Goal: Task Accomplishment & Management: Complete application form

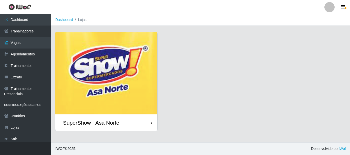
click at [99, 100] on img at bounding box center [106, 73] width 102 height 82
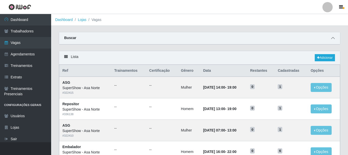
click at [335, 39] on span at bounding box center [333, 38] width 6 height 6
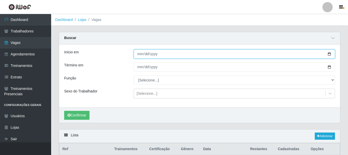
click at [139, 57] on input "Início em" at bounding box center [234, 54] width 201 height 9
type input "[DATE]"
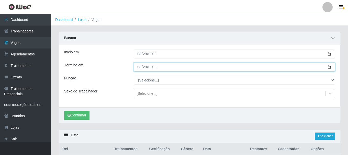
type input "[DATE]"
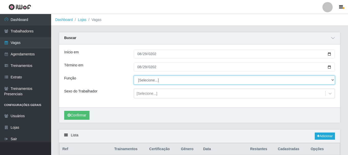
click at [155, 81] on select "[Selecione...] ASG ASG + ASG ++ Auxiliar de Depósito Auxiliar de Depósito + Aux…" at bounding box center [234, 80] width 201 height 9
select select "112"
click at [134, 76] on select "[Selecione...] ASG ASG + ASG ++ Auxiliar de Depósito Auxiliar de Depósito + Aux…" at bounding box center [234, 80] width 201 height 9
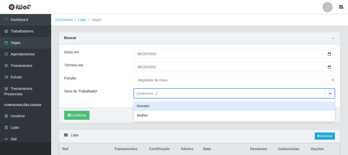
click at [148, 93] on div "[Selecione...]" at bounding box center [147, 93] width 21 height 5
click at [147, 105] on div "Homem" at bounding box center [234, 106] width 201 height 9
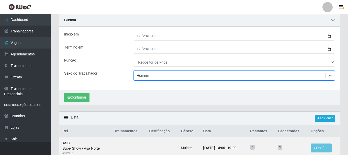
scroll to position [26, 0]
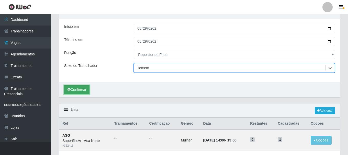
click at [79, 89] on button "Confirmar" at bounding box center [76, 89] width 25 height 9
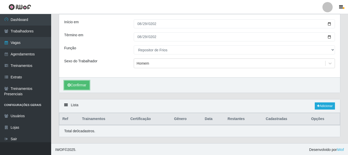
scroll to position [31, 0]
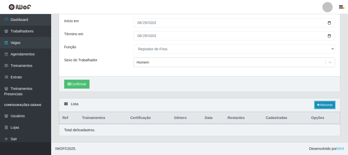
click at [321, 105] on link "Adicionar" at bounding box center [325, 105] width 20 height 7
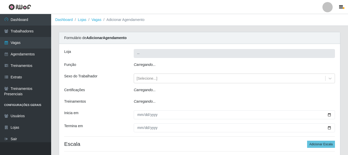
type input "SuperShow - Asa Norte"
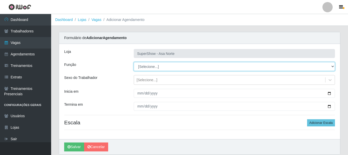
click at [153, 65] on select "[Selecione...] ASG ASG + ASG ++ Auxiliar de Depósito Auxiliar de Depósito + Aux…" at bounding box center [234, 66] width 201 height 9
select select "112"
click at [134, 62] on select "[Selecione...] ASG ASG + ASG ++ Auxiliar de Depósito Auxiliar de Depósito + Aux…" at bounding box center [234, 66] width 201 height 9
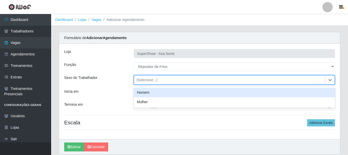
click at [148, 79] on div "[Selecione...]" at bounding box center [147, 80] width 21 height 5
click at [146, 90] on div "Homem" at bounding box center [234, 92] width 201 height 9
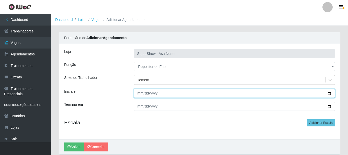
click at [142, 92] on input "Inicia em" at bounding box center [234, 93] width 201 height 9
type input "[DATE]"
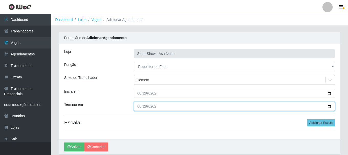
type input "[DATE]"
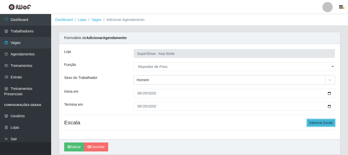
click at [326, 125] on button "Adicionar Escala" at bounding box center [321, 123] width 28 height 7
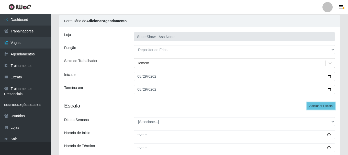
scroll to position [26, 0]
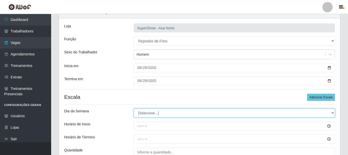
click at [156, 115] on select "[Selecione...] Segunda Terça Quarta Quinta Sexta Sábado Domingo" at bounding box center [234, 113] width 201 height 9
select select "5"
click at [134, 109] on select "[Selecione...] Segunda Terça Quarta Quinta Sexta Sábado Domingo" at bounding box center [234, 113] width 201 height 9
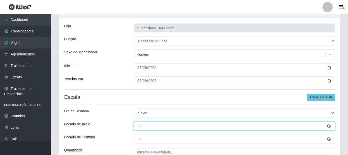
click at [139, 127] on input "Horário de Inicio" at bounding box center [234, 126] width 201 height 9
type input "08:00"
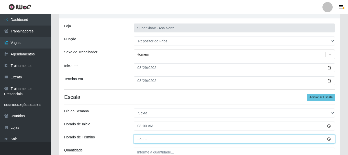
type input "14:00"
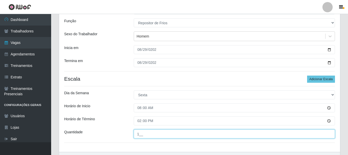
scroll to position [53, 0]
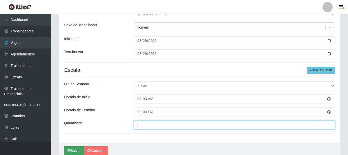
type input "1__"
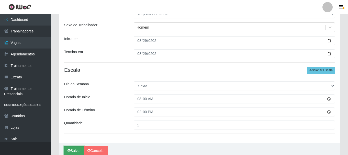
click at [76, 149] on button "Salvar" at bounding box center [74, 151] width 20 height 9
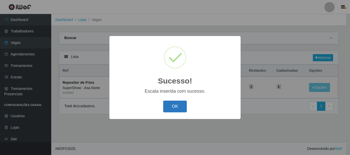
click at [174, 108] on button "OK" at bounding box center [175, 107] width 24 height 12
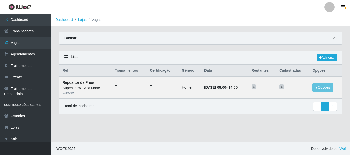
click at [337, 38] on span at bounding box center [334, 38] width 6 height 6
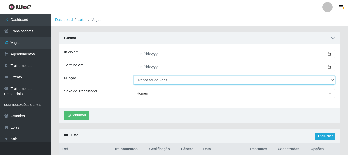
click at [330, 81] on select "[Selecione...] ASG ASG + ASG ++ Auxiliar de Depósito Auxiliar de Depósito + Aux…" at bounding box center [234, 80] width 201 height 9
select select "[Selecione...]"
click at [134, 76] on select "[Selecione...] ASG ASG + ASG ++ Auxiliar de Depósito Auxiliar de Depósito + Aux…" at bounding box center [234, 80] width 201 height 9
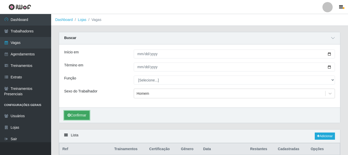
click at [82, 115] on button "Confirmar" at bounding box center [76, 115] width 25 height 9
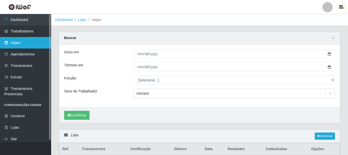
click at [21, 45] on link "Vagas" at bounding box center [25, 43] width 51 height 12
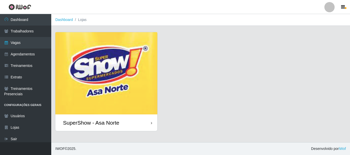
click at [101, 65] on img at bounding box center [106, 73] width 102 height 82
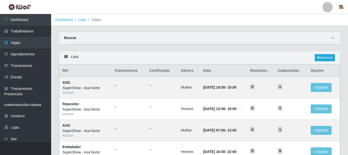
click at [335, 39] on span at bounding box center [333, 38] width 6 height 6
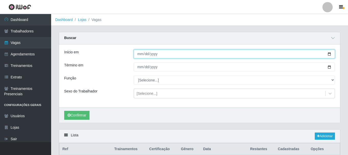
click at [330, 54] on input "Início em" at bounding box center [234, 54] width 201 height 9
type input "[DATE]"
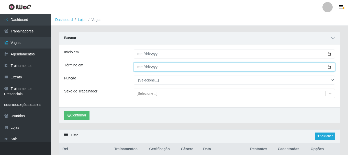
click at [329, 66] on input "Término em" at bounding box center [234, 67] width 201 height 9
type input "[DATE]"
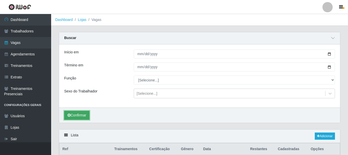
click at [79, 117] on button "Confirmar" at bounding box center [76, 115] width 25 height 9
click at [331, 137] on link "Adicionar" at bounding box center [325, 136] width 20 height 7
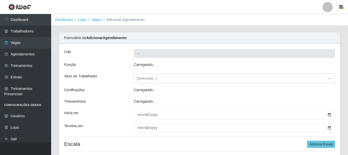
type input "SuperShow - Asa Norte"
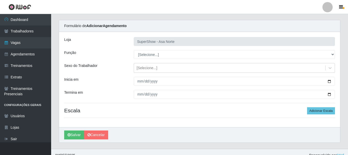
scroll to position [19, 0]
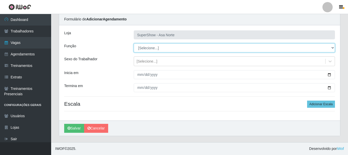
click at [159, 46] on select "[Selecione...] ASG ASG + ASG ++ Auxiliar de Depósito Auxiliar de Depósito + Aux…" at bounding box center [234, 48] width 201 height 9
select select "107"
click at [134, 44] on select "[Selecione...] ASG ASG + ASG ++ Auxiliar de Depósito Auxiliar de Depósito + Aux…" at bounding box center [234, 48] width 201 height 9
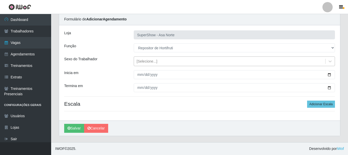
click at [155, 61] on div "[Selecione...]" at bounding box center [147, 61] width 21 height 5
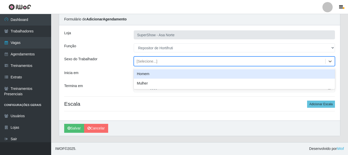
click at [153, 74] on div "Homem" at bounding box center [234, 73] width 201 height 9
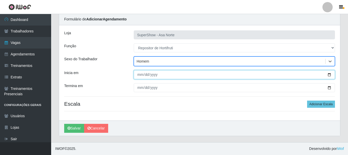
click at [141, 75] on input "Inicia em" at bounding box center [234, 74] width 201 height 9
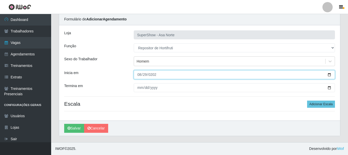
type input "[DATE]"
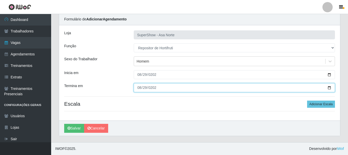
type input "[DATE]"
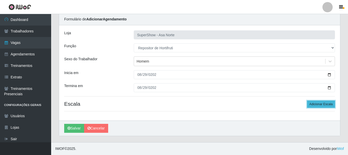
click at [319, 104] on button "Adicionar Escala" at bounding box center [321, 104] width 28 height 7
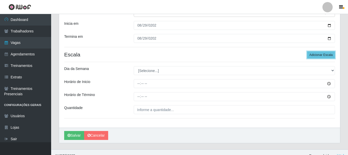
scroll to position [70, 0]
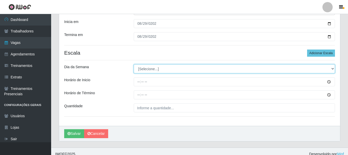
click at [175, 70] on select "[Selecione...] Segunda Terça Quarta Quinta Sexta Sábado Domingo" at bounding box center [234, 69] width 201 height 9
select select "5"
click at [134, 65] on select "[Selecione...] Segunda Terça Quarta Quinta Sexta Sábado Domingo" at bounding box center [234, 69] width 201 height 9
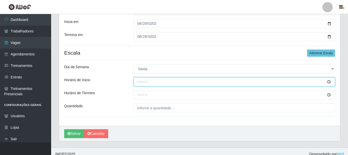
click at [148, 80] on input "Horário de Inicio" at bounding box center [234, 82] width 201 height 9
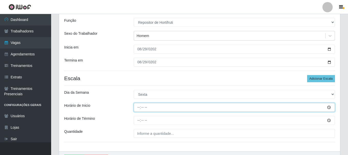
scroll to position [19, 0]
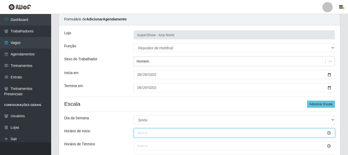
type input "07:00"
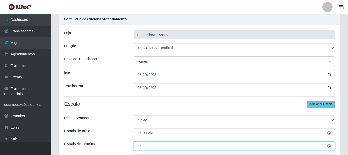
type input "13:00"
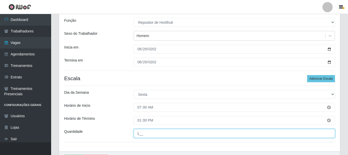
scroll to position [53, 0]
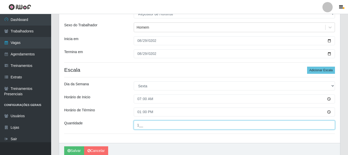
type input "1__"
click at [64, 147] on button "Salvar" at bounding box center [74, 151] width 20 height 9
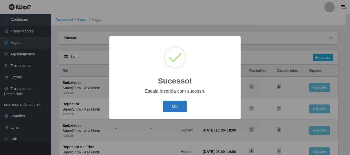
click at [169, 108] on button "OK" at bounding box center [175, 107] width 24 height 12
